Goal: Check status: Check status

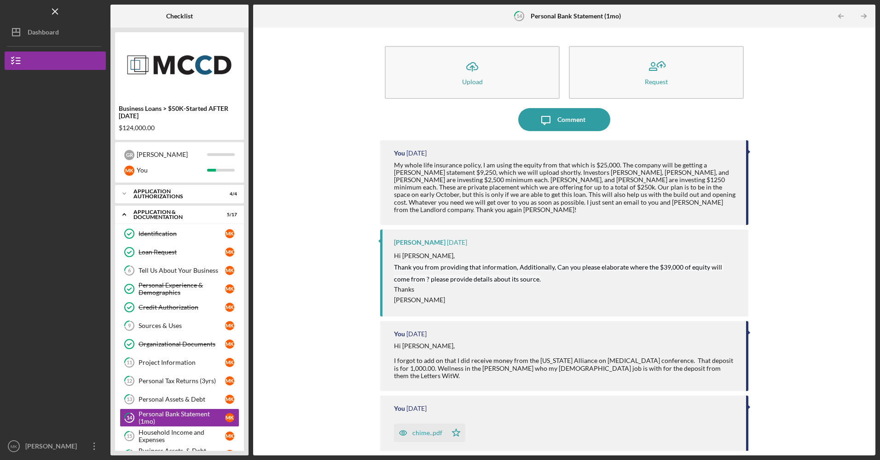
scroll to position [117, 0]
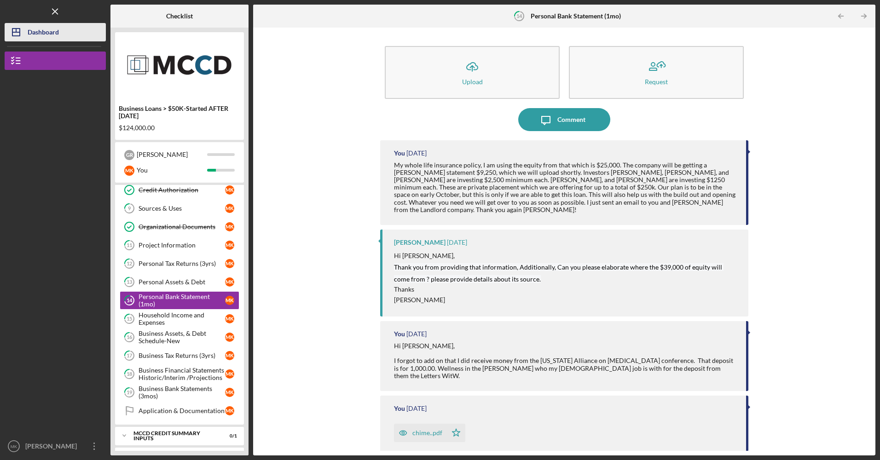
click at [66, 29] on button "Icon/Dashboard Dashboard" at bounding box center [55, 32] width 101 height 18
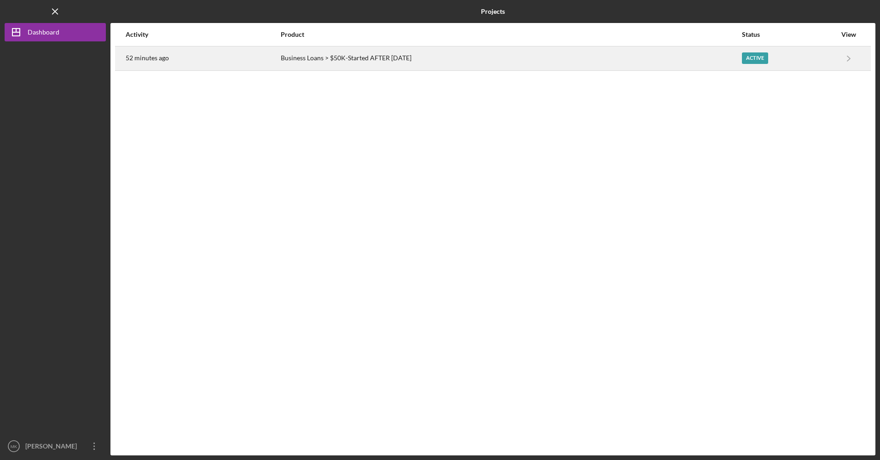
click at [359, 52] on div "Business Loans > $50K-Started AFTER [DATE]" at bounding box center [511, 58] width 461 height 23
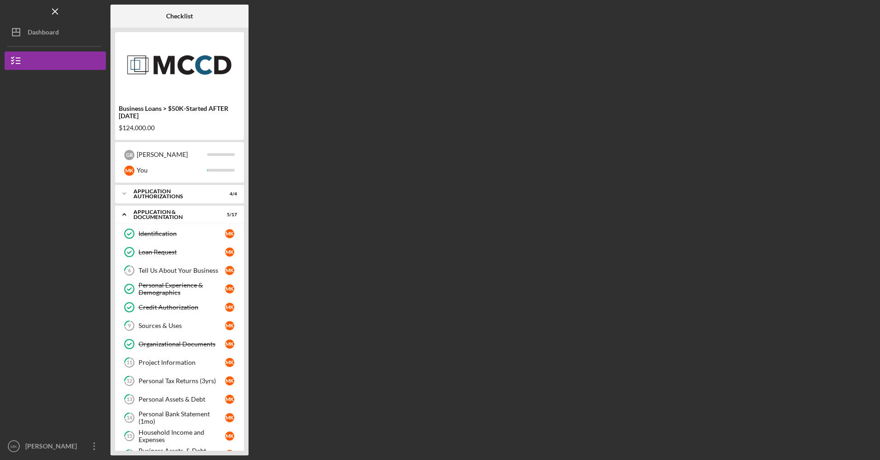
click at [359, 52] on div "Checklist Business Loans > $50K-Started AFTER [DATE] $124,000.00 G R [PERSON_NA…" at bounding box center [493, 230] width 765 height 451
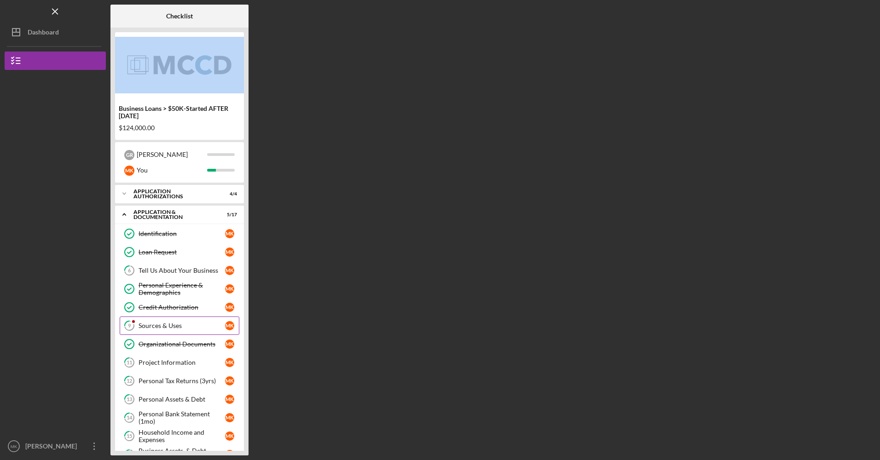
click at [199, 322] on link "9 Sources & Uses M K" at bounding box center [180, 326] width 120 height 18
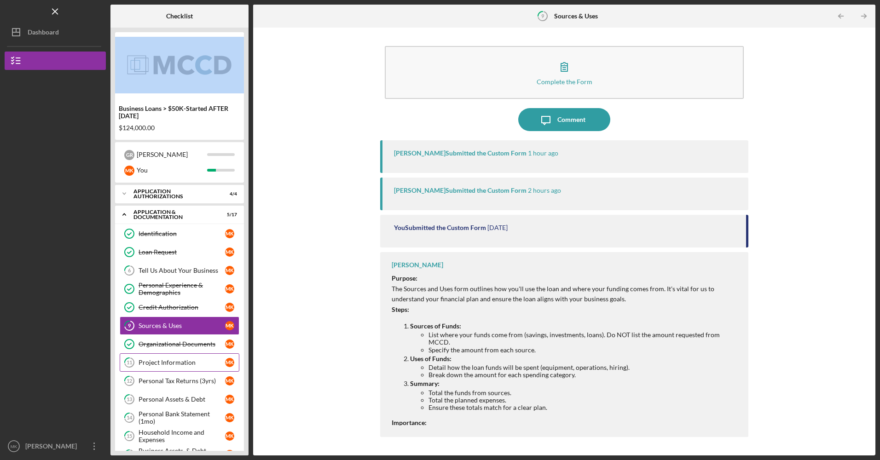
click at [157, 363] on div "Project Information" at bounding box center [182, 362] width 87 height 7
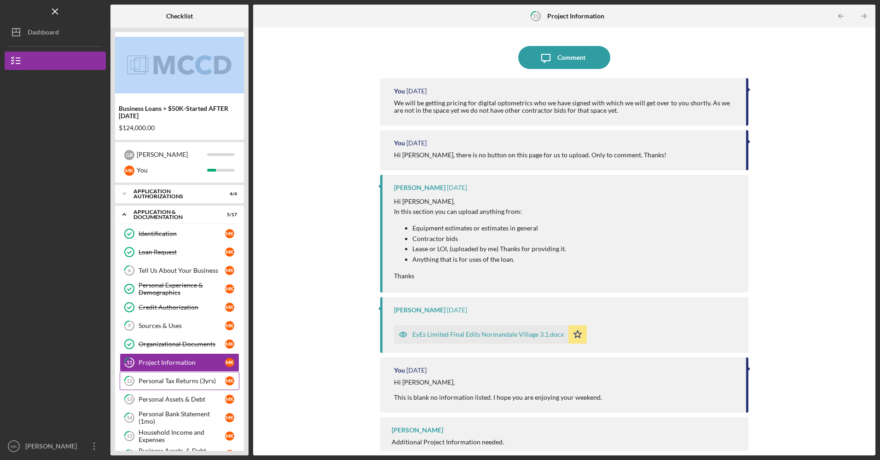
click at [184, 380] on div "Personal Tax Returns (3yrs)" at bounding box center [182, 381] width 87 height 7
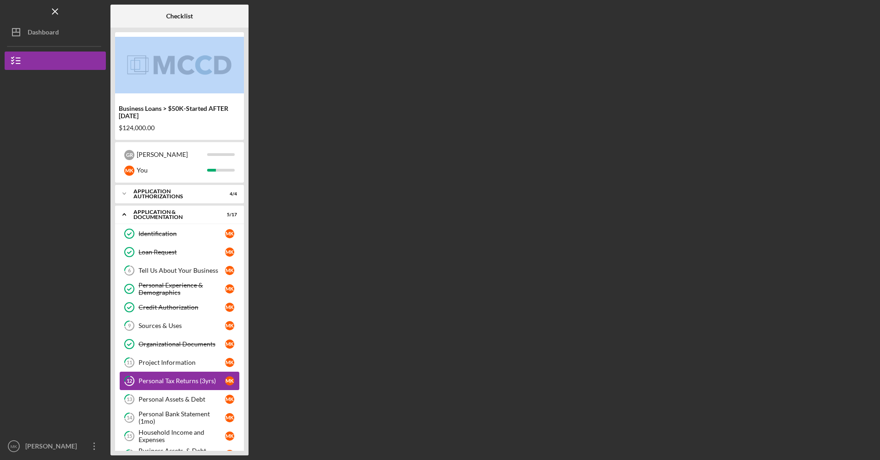
click at [184, 380] on div "Personal Tax Returns (3yrs)" at bounding box center [182, 381] width 87 height 7
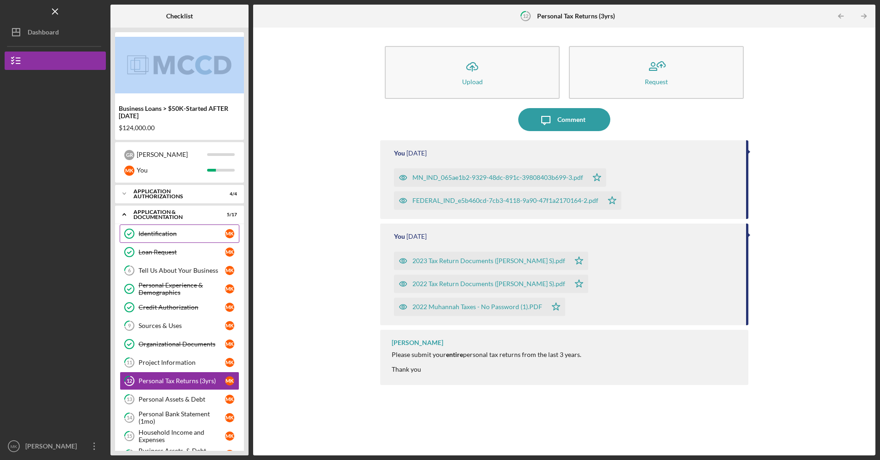
click at [198, 236] on div "Identification" at bounding box center [182, 233] width 87 height 7
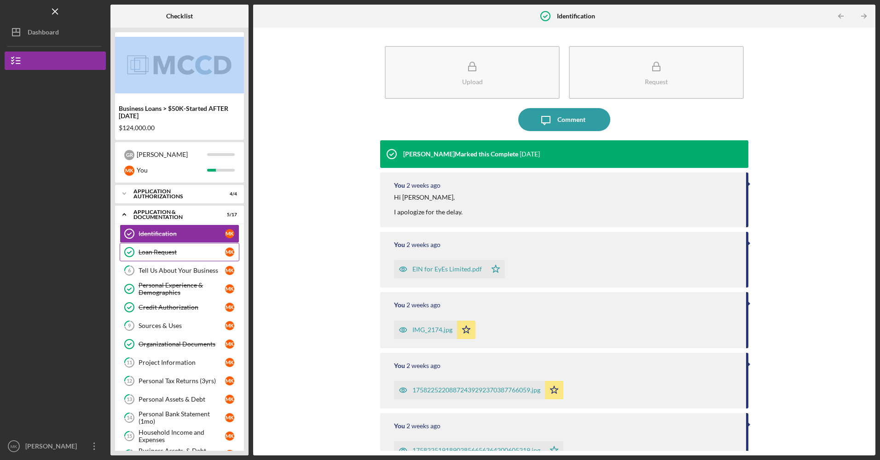
click at [184, 249] on div "Loan Request" at bounding box center [182, 252] width 87 height 7
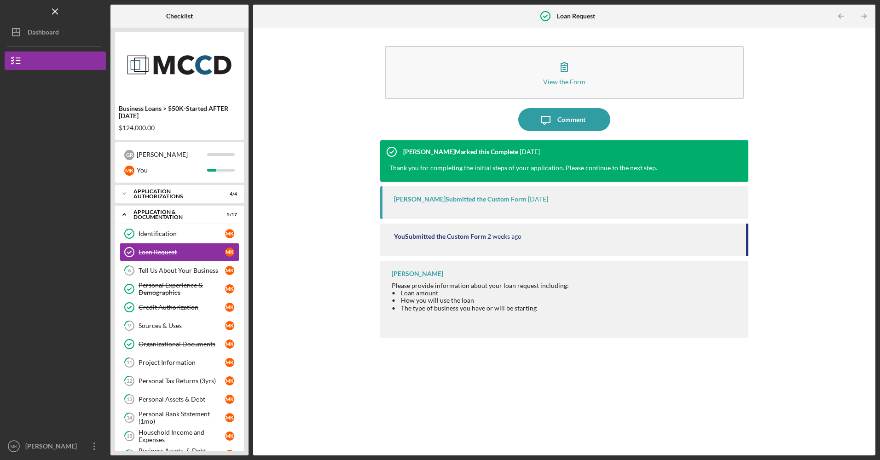
click at [535, 160] on div "[PERSON_NAME] Marked this Complete [DATE]" at bounding box center [460, 151] width 160 height 23
click at [364, 175] on div "View the Form Form Icon/Message Comment [PERSON_NAME] Marked this Complete [DAT…" at bounding box center [564, 241] width 613 height 419
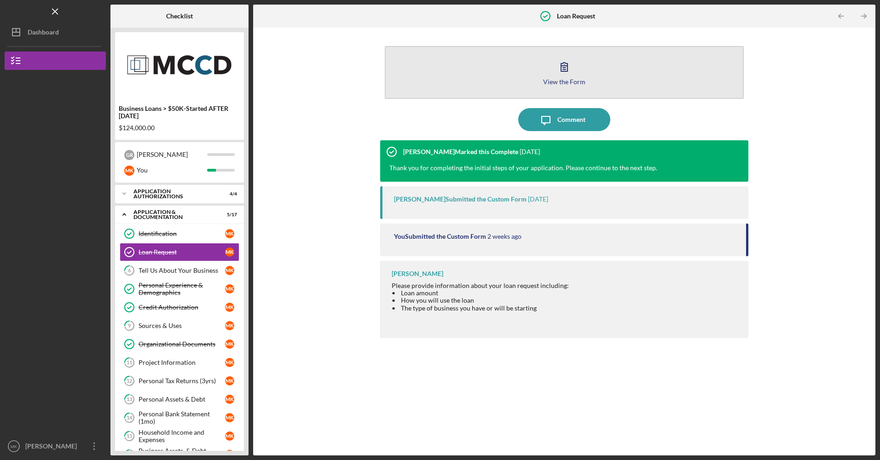
click at [533, 78] on button "View the Form Form" at bounding box center [564, 72] width 359 height 53
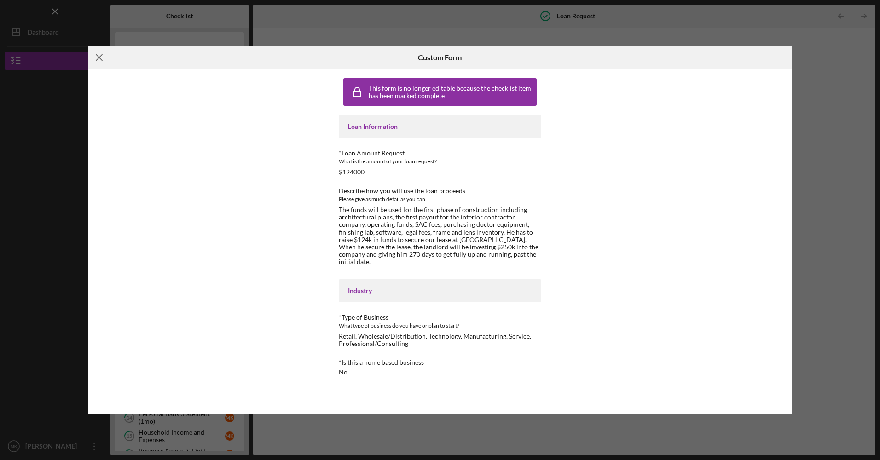
click at [95, 57] on icon "Icon/Menu Close" at bounding box center [99, 57] width 23 height 23
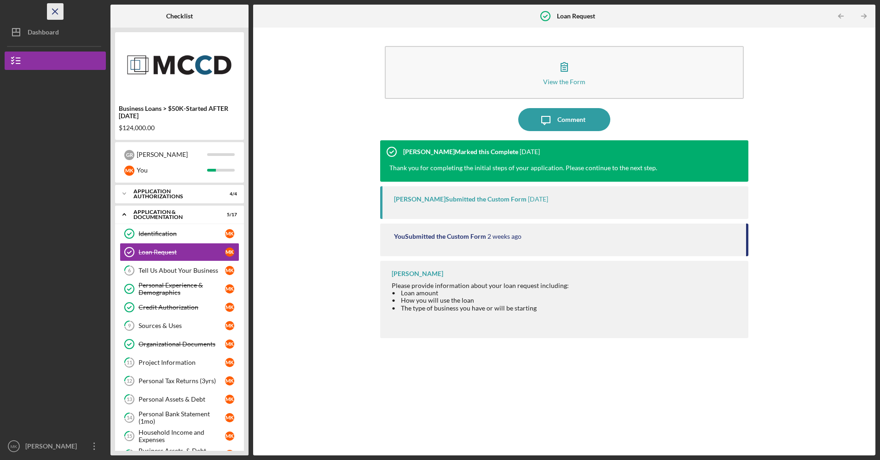
click at [57, 8] on icon "Icon/Menu Close" at bounding box center [55, 11] width 21 height 21
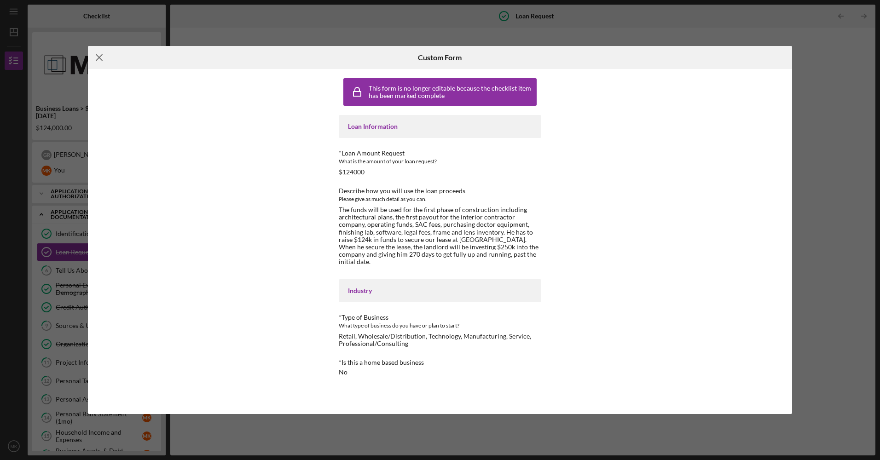
click at [102, 60] on line at bounding box center [99, 58] width 6 height 6
